Goal: Navigation & Orientation: Find specific page/section

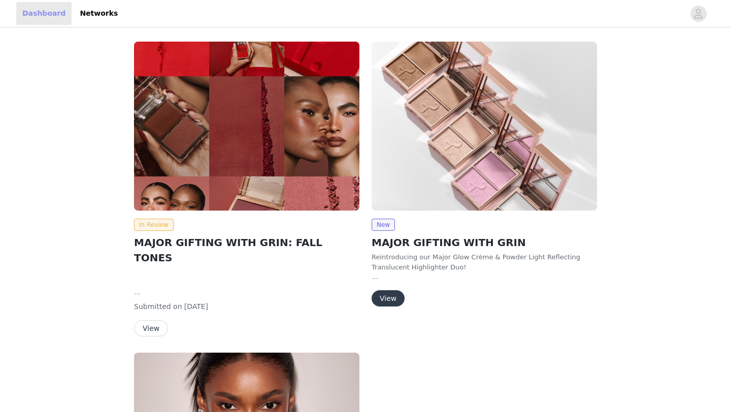
click at [47, 13] on link "Dashboard" at bounding box center [43, 13] width 55 height 23
click at [58, 21] on link "Dashboard" at bounding box center [43, 13] width 55 height 23
click at [52, 16] on link "Dashboard" at bounding box center [43, 13] width 55 height 23
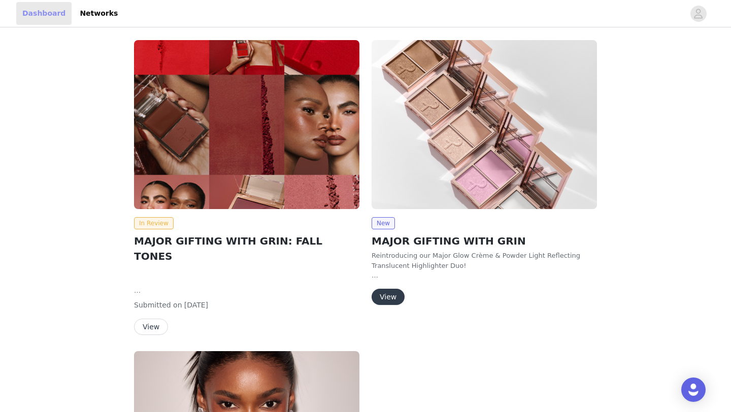
scroll to position [1, 0]
click at [154, 319] on button "View" at bounding box center [151, 327] width 34 height 16
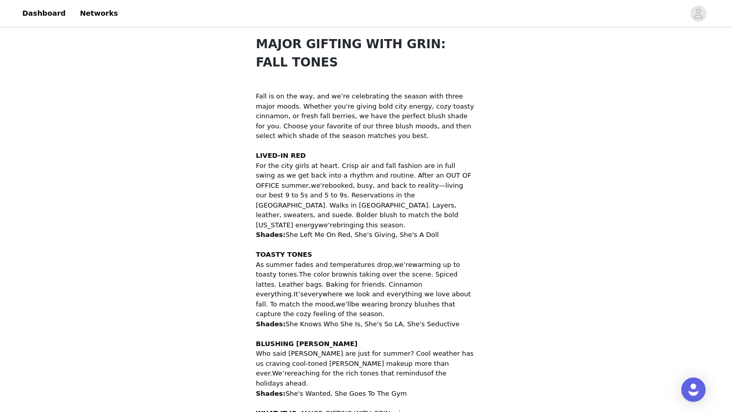
scroll to position [397, 0]
